Goal: Use online tool/utility: Utilize a website feature to perform a specific function

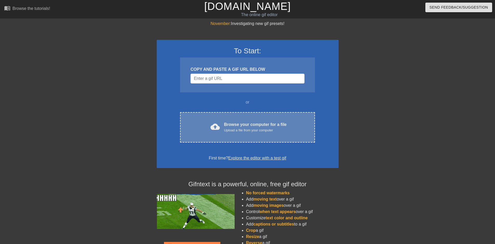
click at [258, 123] on div "Browse your computer for a file Upload a file from your computer" at bounding box center [255, 126] width 63 height 11
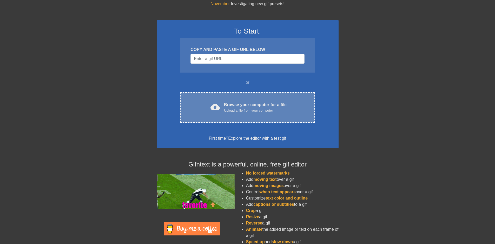
scroll to position [34, 0]
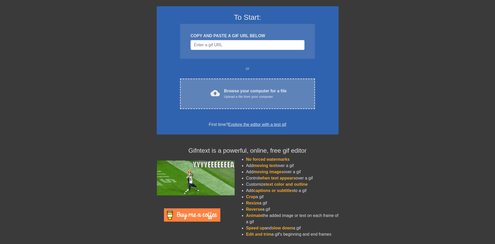
click at [242, 92] on div "Browse your computer for a file Upload a file from your computer" at bounding box center [255, 93] width 63 height 11
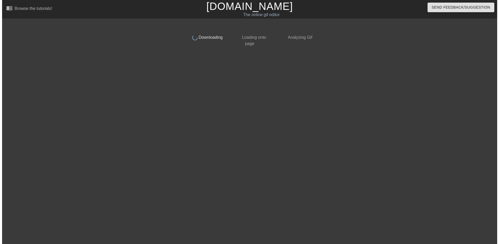
scroll to position [0, 0]
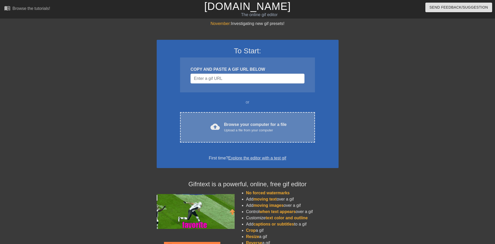
click at [231, 125] on div "Browse your computer for a file Upload a file from your computer" at bounding box center [255, 126] width 63 height 11
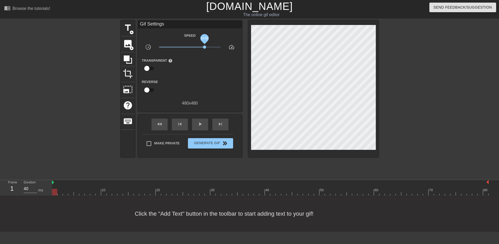
drag, startPoint x: 191, startPoint y: 46, endPoint x: 209, endPoint y: 61, distance: 24.0
click at [205, 49] on span "x3.02" at bounding box center [190, 47] width 62 height 6
click at [68, 186] on div at bounding box center [65, 188] width 5 height 6
drag, startPoint x: 205, startPoint y: 46, endPoint x: 186, endPoint y: 49, distance: 19.2
click at [186, 49] on span "x0.724" at bounding box center [190, 47] width 62 height 6
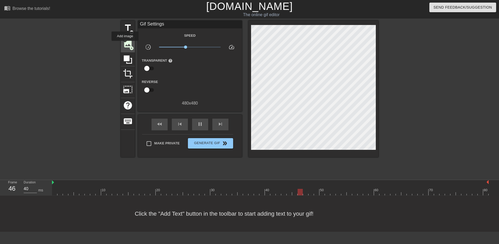
click at [125, 44] on span "image" at bounding box center [128, 44] width 10 height 10
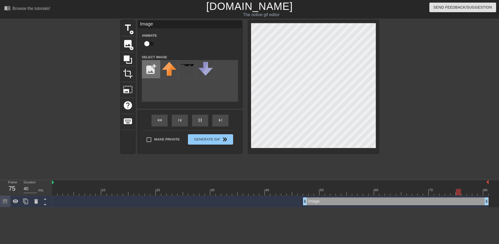
click at [152, 69] on input "file" at bounding box center [151, 69] width 18 height 18
type input "C:\fakepath\spade.png"
click at [142, 60] on input "file" at bounding box center [151, 69] width 18 height 18
click at [236, 191] on div at bounding box center [270, 192] width 437 height 6
click at [58, 189] on div at bounding box center [270, 192] width 437 height 6
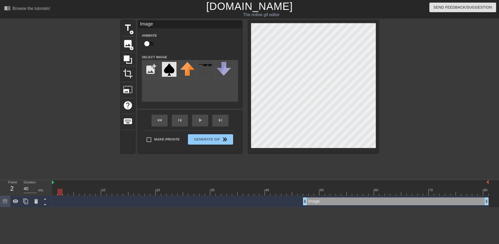
click at [55, 191] on div at bounding box center [270, 192] width 437 height 6
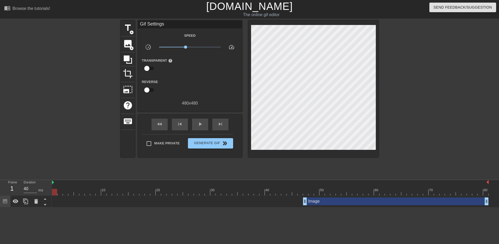
click at [148, 69] on input "checkbox" at bounding box center [147, 68] width 30 height 10
click at [148, 69] on input "checkbox" at bounding box center [152, 68] width 30 height 10
checkbox input "false"
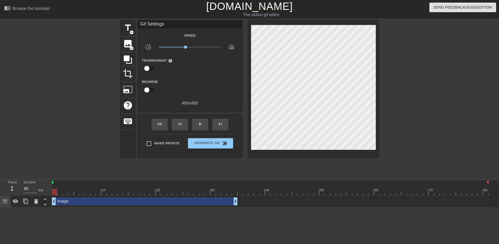
drag, startPoint x: 245, startPoint y: 121, endPoint x: 45, endPoint y: 192, distance: 212.0
click at [45, 192] on div "Frame 1 Duration 40 ms 10 20 30 40 50 60 70 80 Image drag_handle drag_handle" at bounding box center [249, 193] width 499 height 27
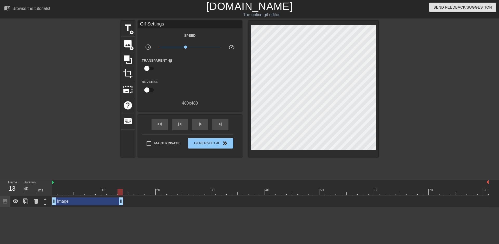
drag, startPoint x: 235, startPoint y: 200, endPoint x: 88, endPoint y: 197, distance: 146.9
drag, startPoint x: 88, startPoint y: 197, endPoint x: 80, endPoint y: 199, distance: 7.5
drag, startPoint x: 80, startPoint y: 199, endPoint x: 135, endPoint y: 208, distance: 55.0
click at [103, 207] on html "menu_book Browse the tutorials! [DOMAIN_NAME] The online gif editor Send Feedba…" at bounding box center [249, 103] width 499 height 207
click at [127, 47] on span "image" at bounding box center [128, 44] width 10 height 10
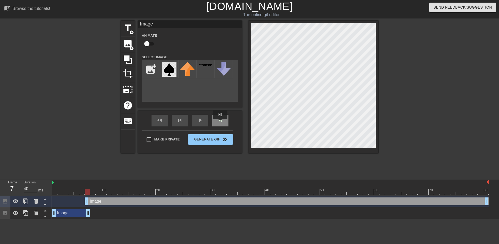
click at [221, 122] on span "skip_next" at bounding box center [220, 120] width 6 height 6
click at [186, 142] on div "title add_circle image add_circle crop photo_size_select_large help keyboard Im…" at bounding box center [250, 87] width 258 height 133
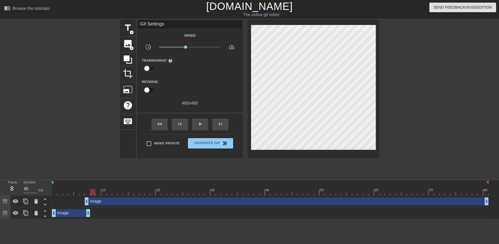
click at [104, 203] on div "Image drag_handle drag_handle" at bounding box center [287, 201] width 404 height 8
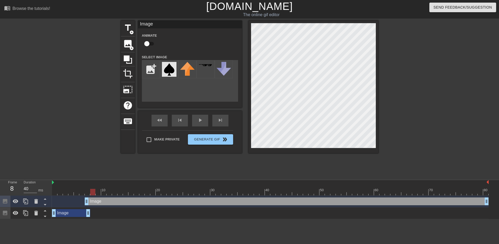
drag, startPoint x: 103, startPoint y: 203, endPoint x: 134, endPoint y: 210, distance: 31.5
click at [153, 219] on html "menu_book Browse the tutorials! [DOMAIN_NAME] The online gif editor Send Feedba…" at bounding box center [249, 109] width 499 height 219
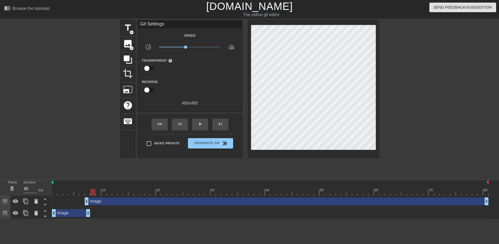
click at [124, 203] on div "Image drag_handle drag_handle" at bounding box center [287, 201] width 404 height 8
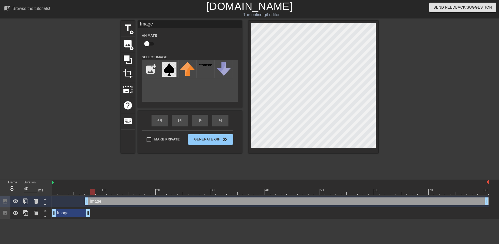
click at [80, 214] on div "Image drag_handle drag_handle" at bounding box center [71, 213] width 38 height 8
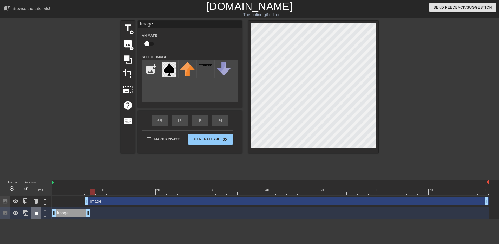
click at [36, 212] on icon at bounding box center [36, 213] width 4 height 5
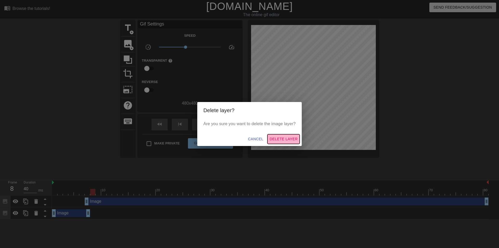
click at [273, 138] on span "Delete Layer" at bounding box center [284, 139] width 28 height 6
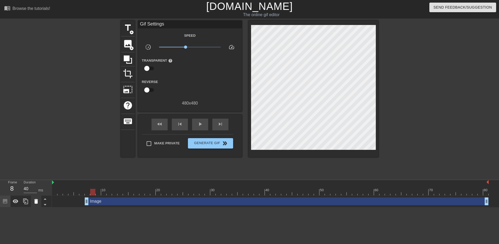
click at [37, 203] on icon at bounding box center [36, 201] width 4 height 5
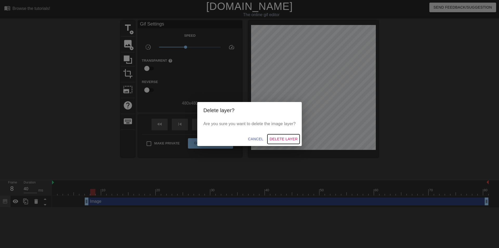
click at [295, 140] on span "Delete Layer" at bounding box center [284, 139] width 28 height 6
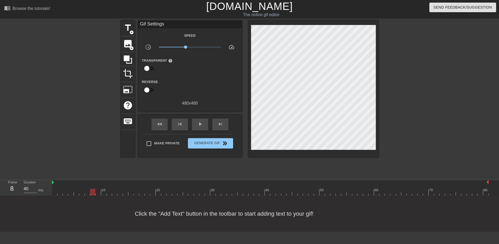
click at [61, 191] on div at bounding box center [270, 192] width 437 height 6
click at [53, 191] on div at bounding box center [270, 192] width 437 height 6
click at [214, 165] on div "title add_circle image add_circle crop photo_size_select_large help keyboard Gi…" at bounding box center [250, 99] width 258 height 156
click at [127, 42] on span "image" at bounding box center [128, 44] width 10 height 10
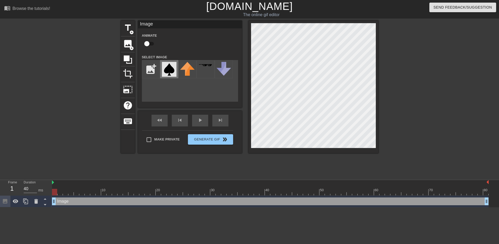
click at [170, 65] on img at bounding box center [169, 69] width 15 height 15
click at [148, 42] on input "checkbox" at bounding box center [147, 44] width 30 height 10
click at [148, 42] on input "checkbox" at bounding box center [152, 44] width 30 height 10
checkbox input "false"
